Goal: Check status

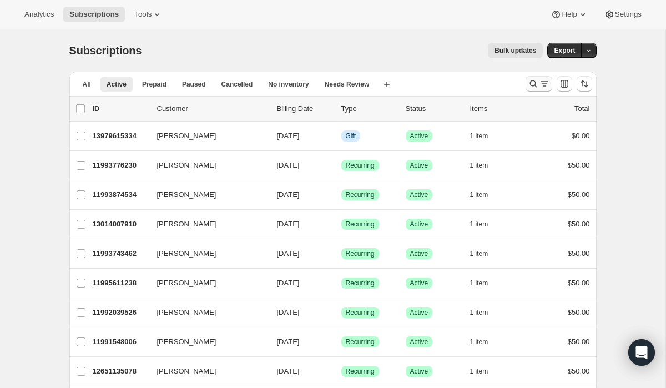
click at [530, 78] on button "Search and filter results" at bounding box center [539, 84] width 27 height 16
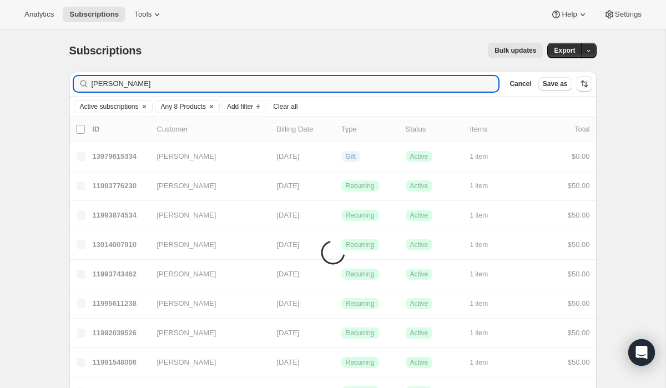
type input "[PERSON_NAME]"
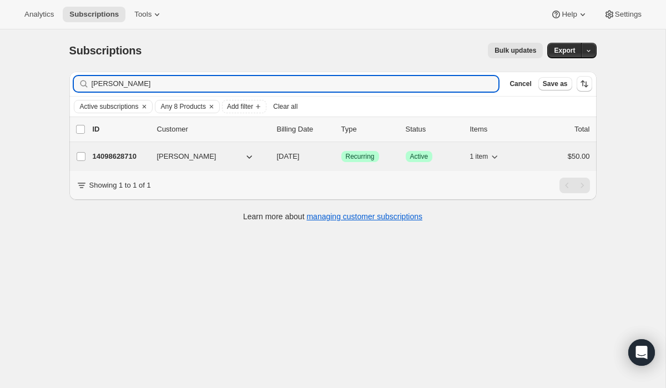
click at [127, 159] on p "14098628710" at bounding box center [121, 156] width 56 height 11
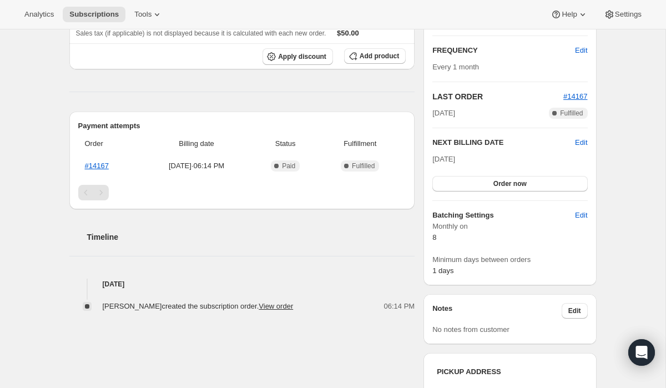
scroll to position [193, 0]
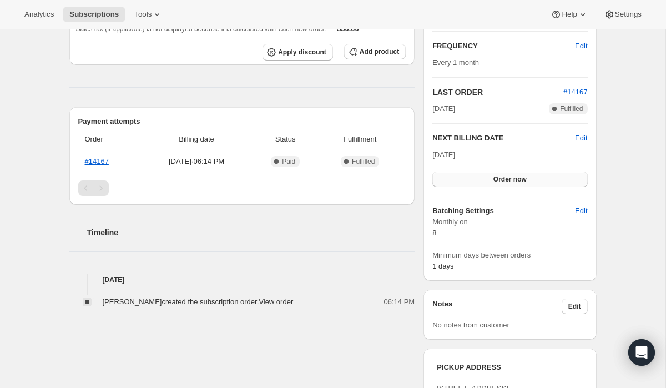
click at [504, 182] on span "Order now" at bounding box center [510, 179] width 33 height 9
click at [524, 178] on span "Click to confirm" at bounding box center [510, 179] width 51 height 9
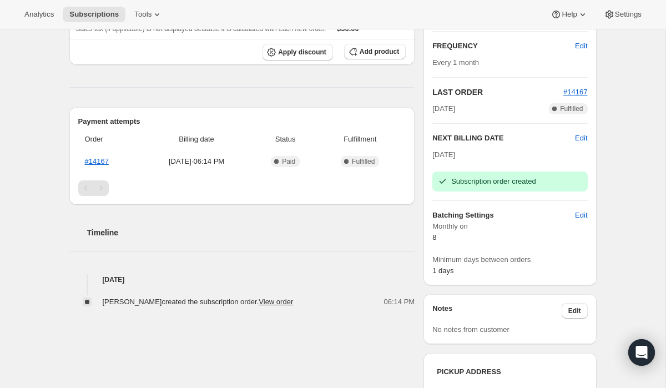
scroll to position [0, 0]
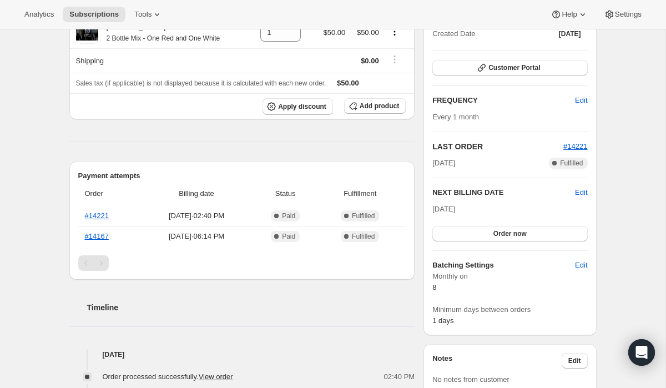
scroll to position [139, 0]
click at [95, 237] on link "#14167" at bounding box center [97, 236] width 24 height 8
